Goal: Navigation & Orientation: Find specific page/section

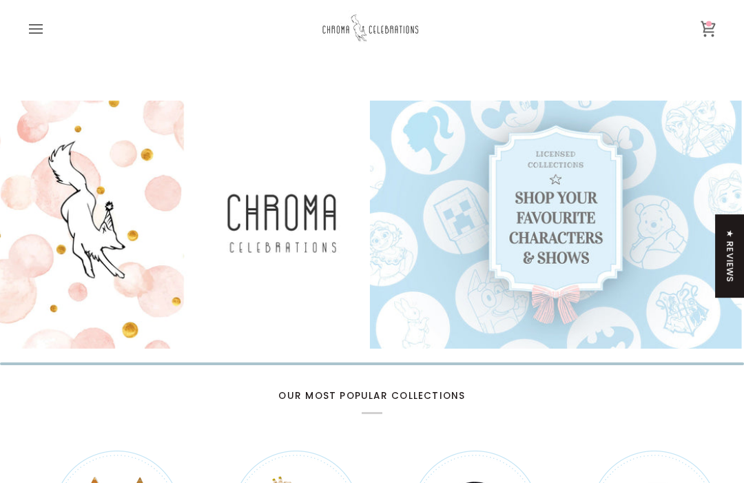
click at [39, 34] on icon "Open menu" at bounding box center [36, 29] width 17 height 17
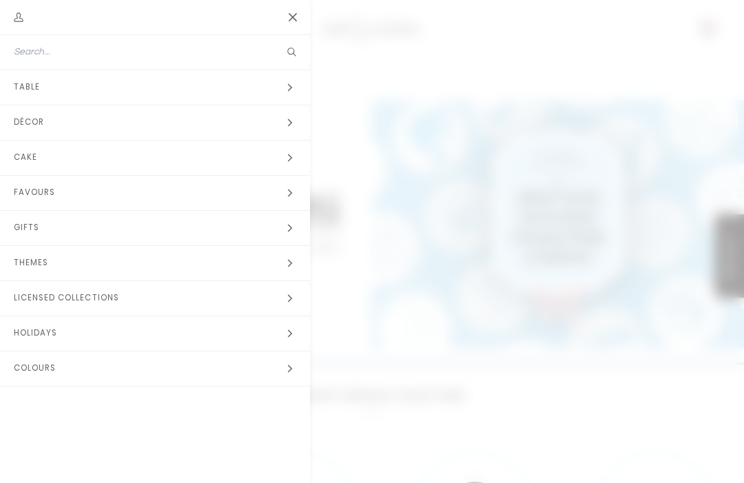
click at [28, 88] on span "Table" at bounding box center [31, 87] width 63 height 34
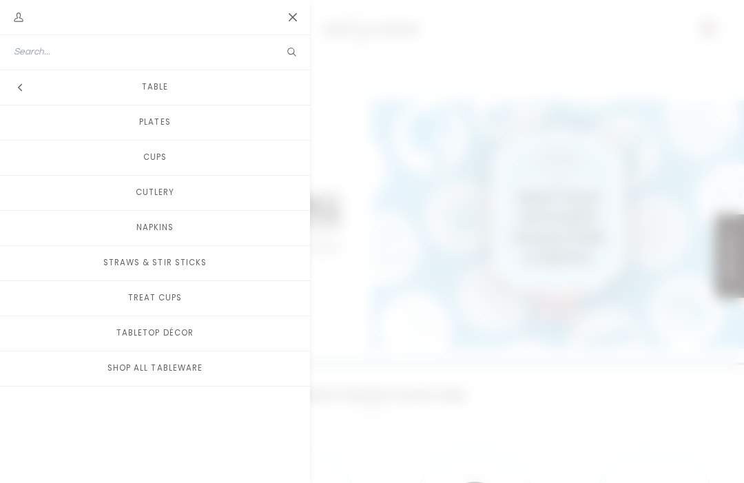
click at [143, 227] on link "Napkins" at bounding box center [155, 228] width 310 height 34
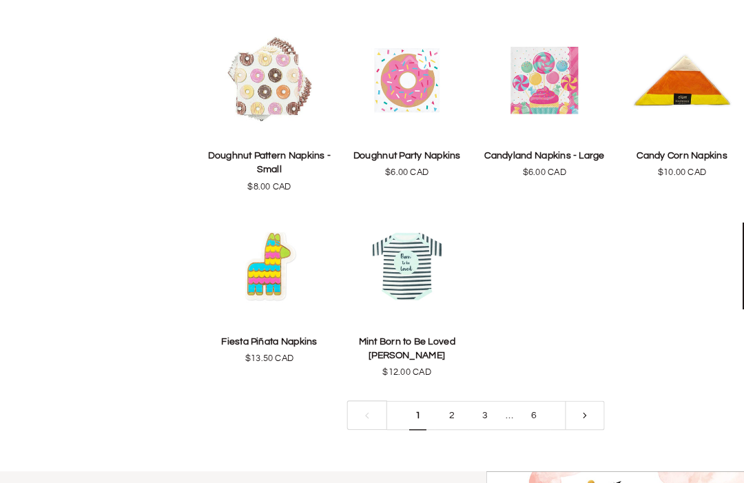
scroll to position [2313, 0]
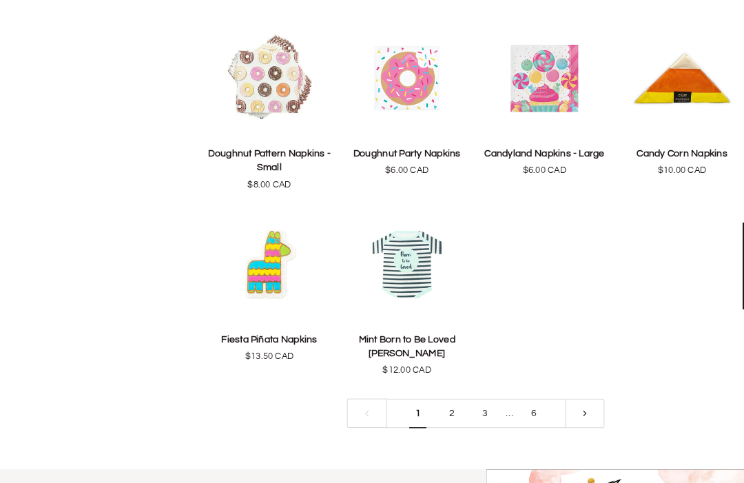
click at [435, 383] on link "2" at bounding box center [435, 397] width 32 height 28
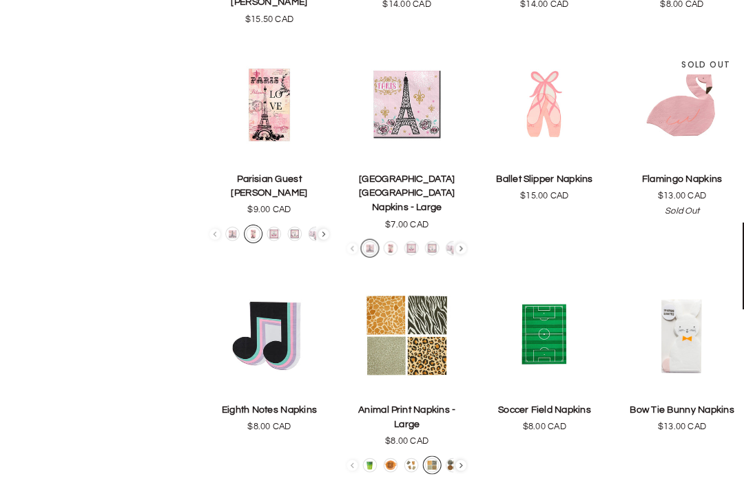
scroll to position [138, 0]
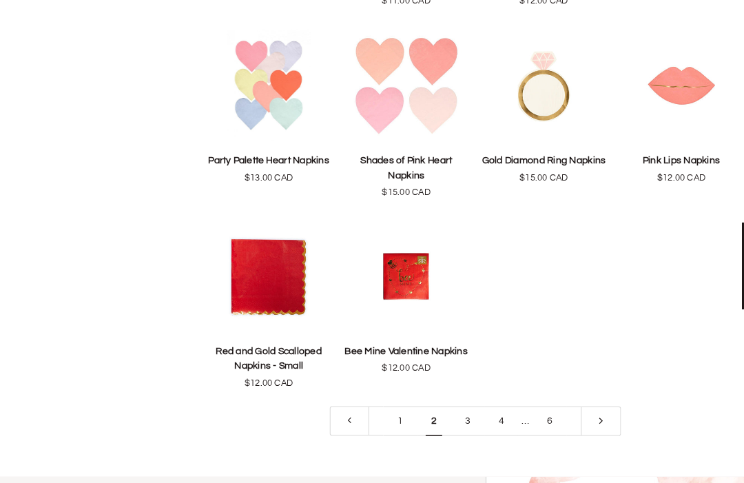
scroll to position [2260, 0]
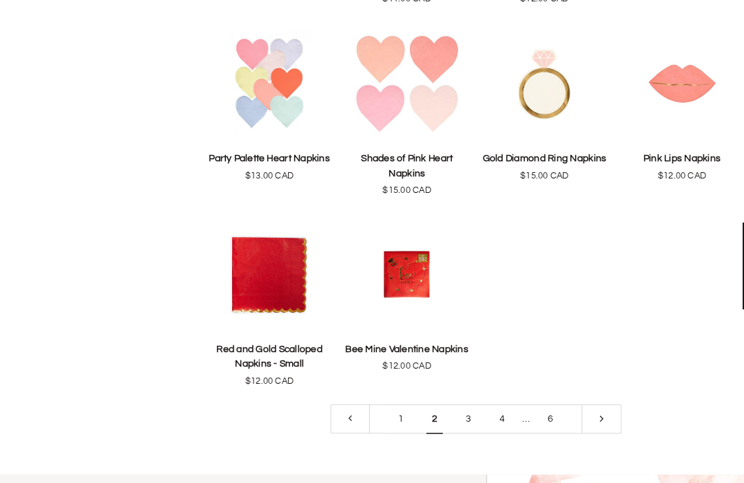
click at [456, 389] on link "3" at bounding box center [450, 403] width 32 height 28
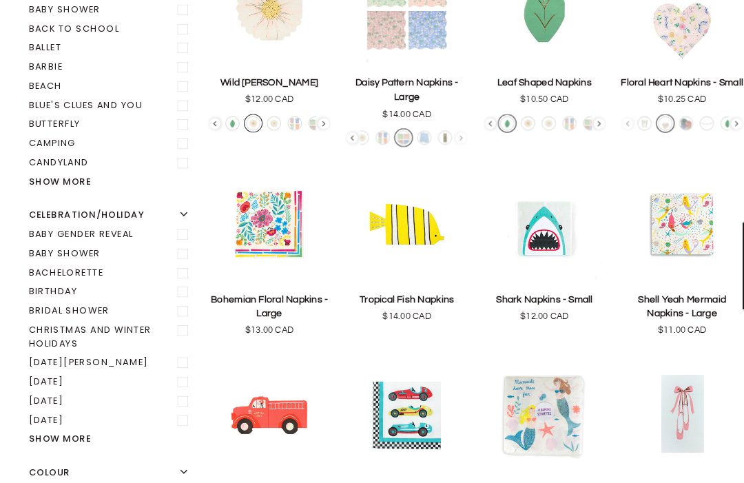
scroll to position [138, 0]
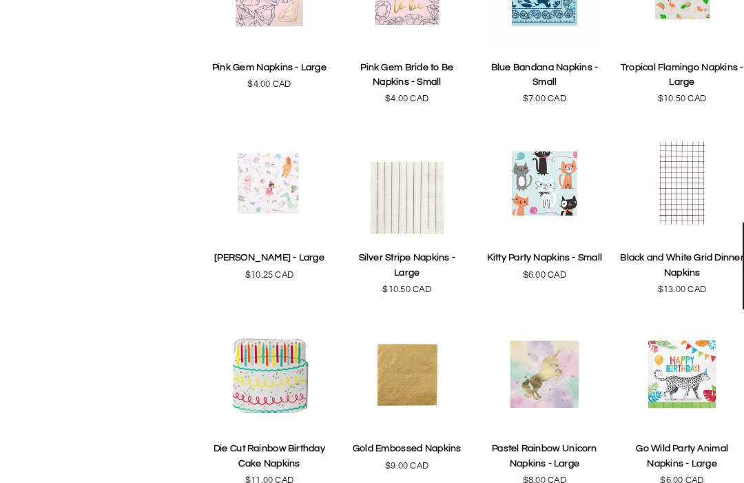
scroll to position [1561, 0]
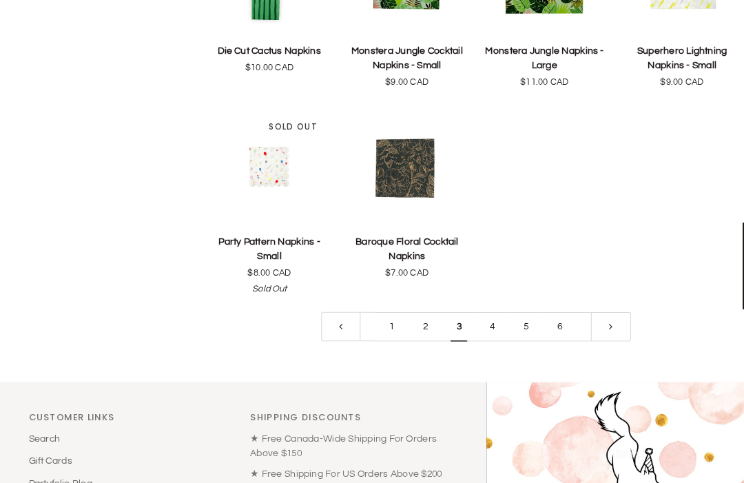
click at [472, 318] on link "4" at bounding box center [474, 314] width 32 height 28
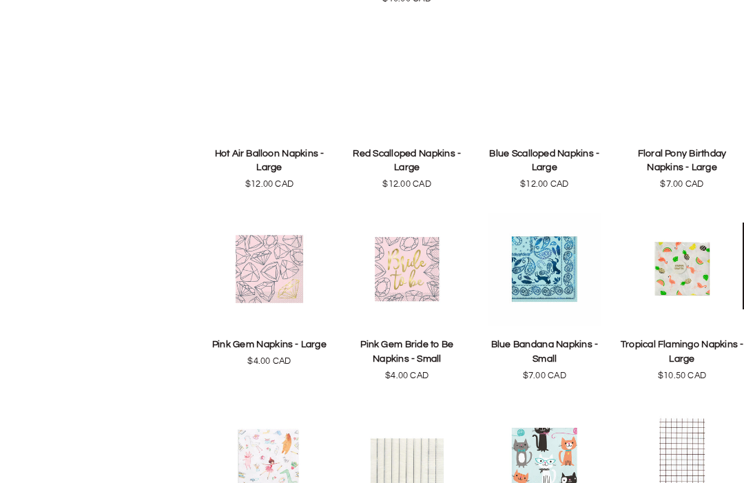
scroll to position [138, 0]
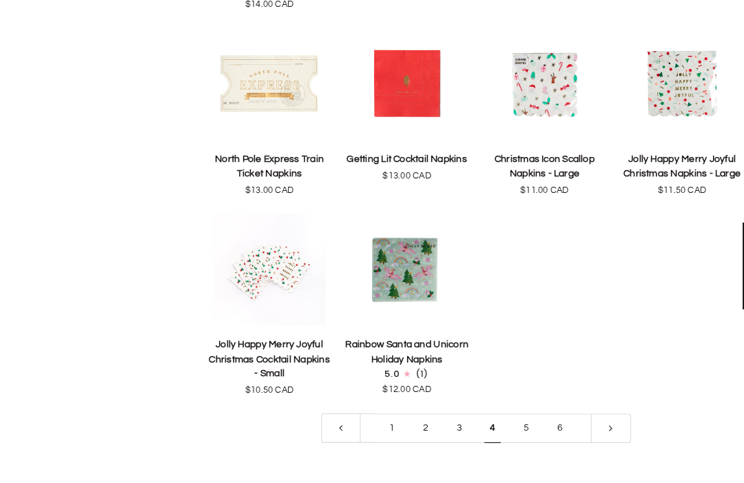
scroll to position [2295, 0]
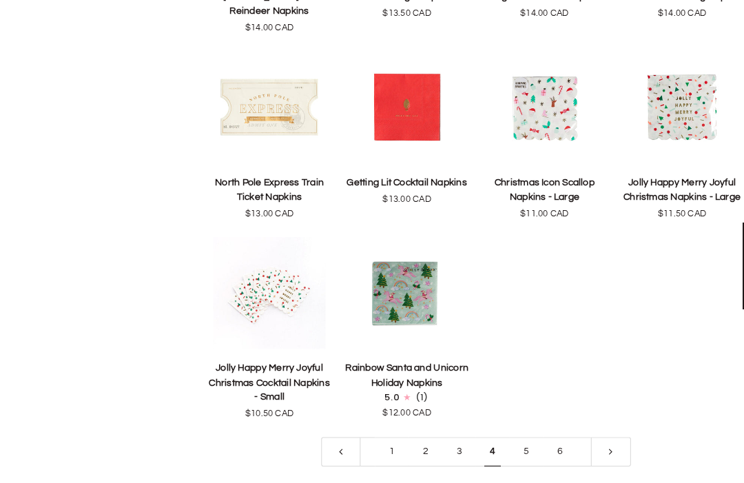
click at [514, 421] on link "5" at bounding box center [506, 435] width 32 height 28
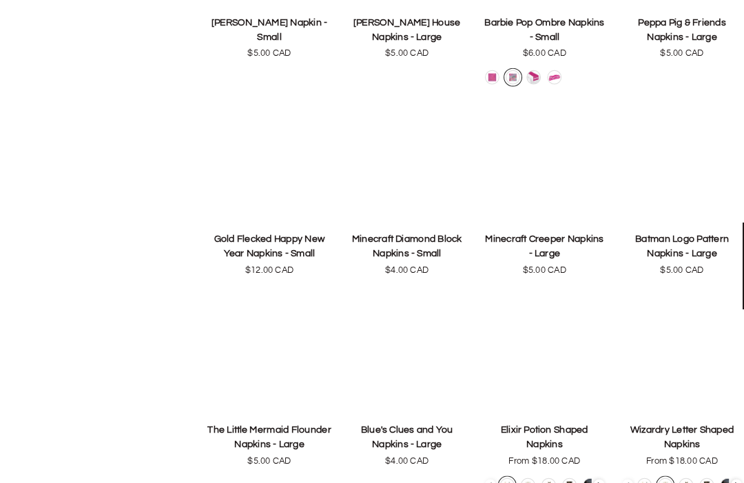
scroll to position [138, 0]
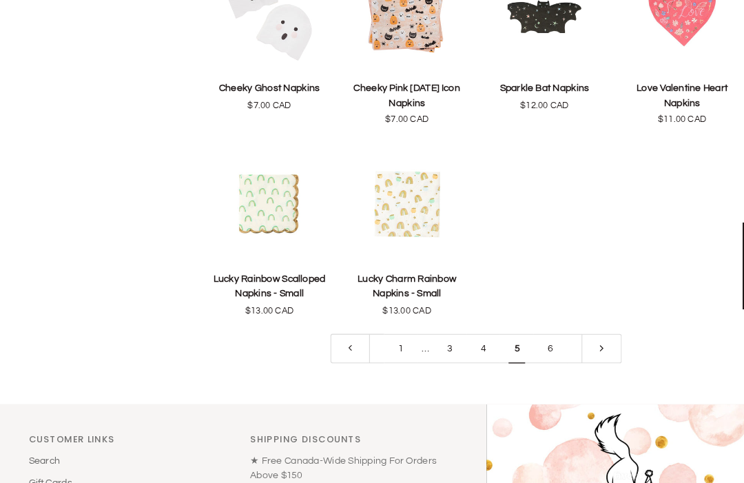
scroll to position [2327, 0]
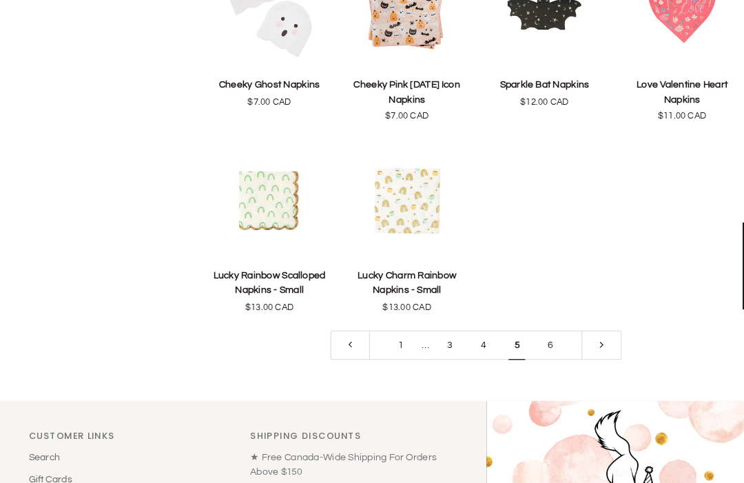
click at [529, 324] on link "6" at bounding box center [530, 332] width 32 height 28
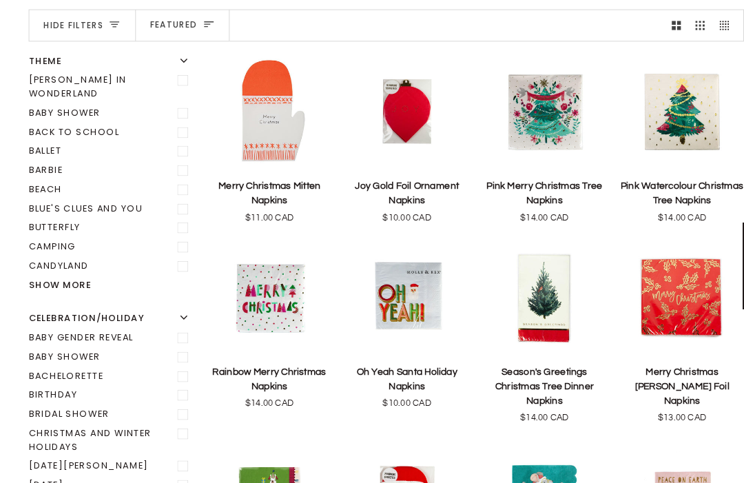
scroll to position [138, 0]
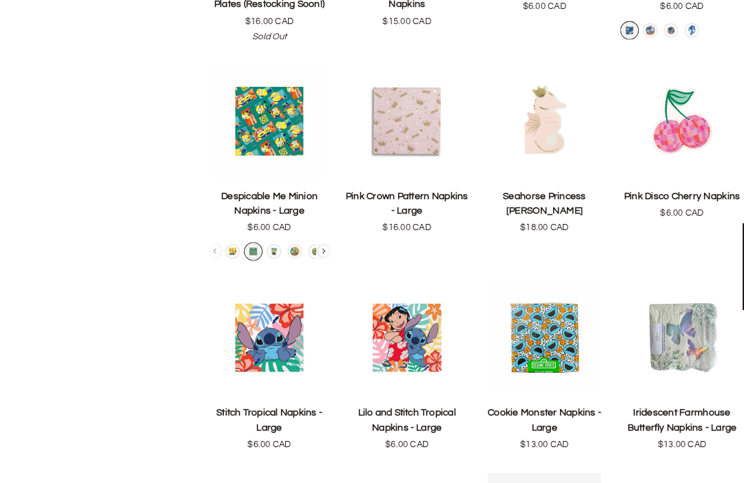
scroll to position [1294, 0]
